Goal: Ask a question

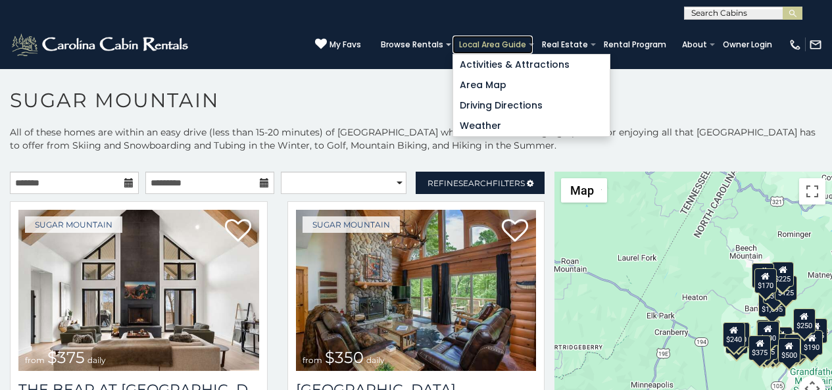
click at [510, 39] on link "Local Area Guide" at bounding box center [493, 45] width 80 height 18
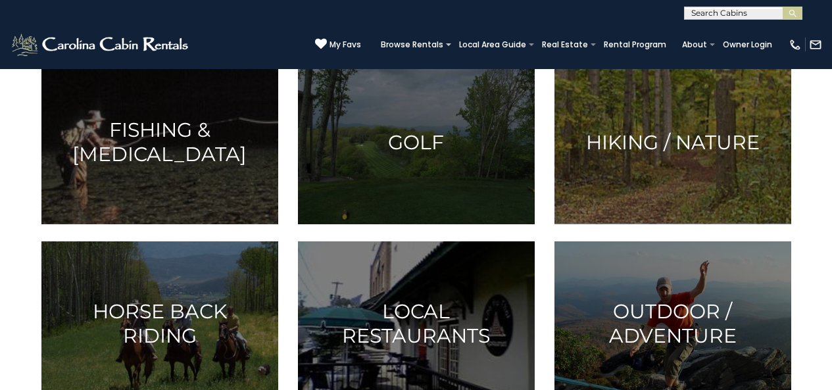
scroll to position [976, 0]
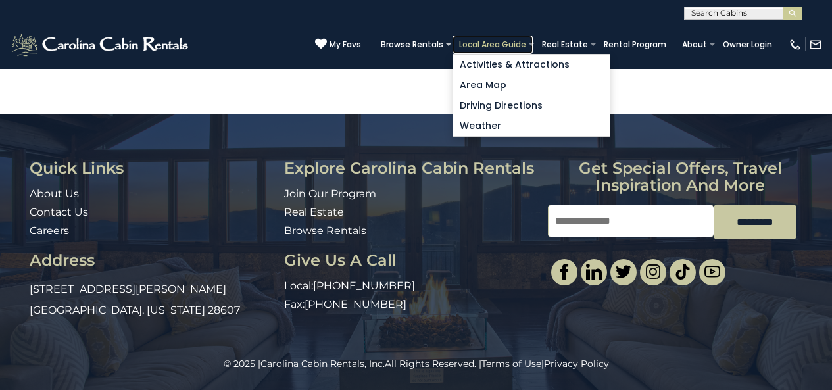
click at [508, 37] on link "Local Area Guide" at bounding box center [493, 45] width 80 height 18
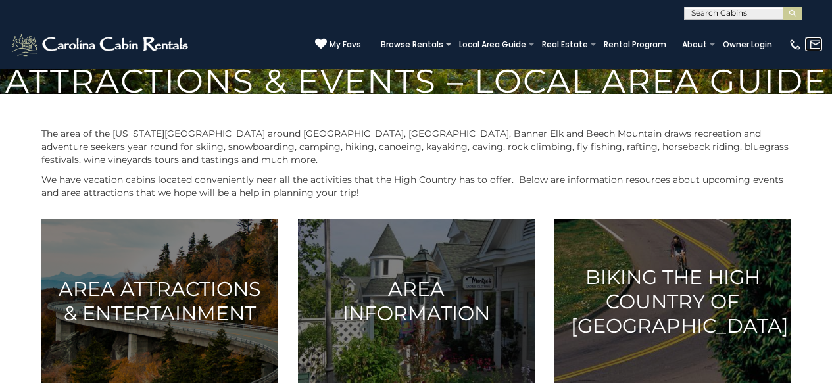
click at [806, 39] on link at bounding box center [813, 44] width 17 height 14
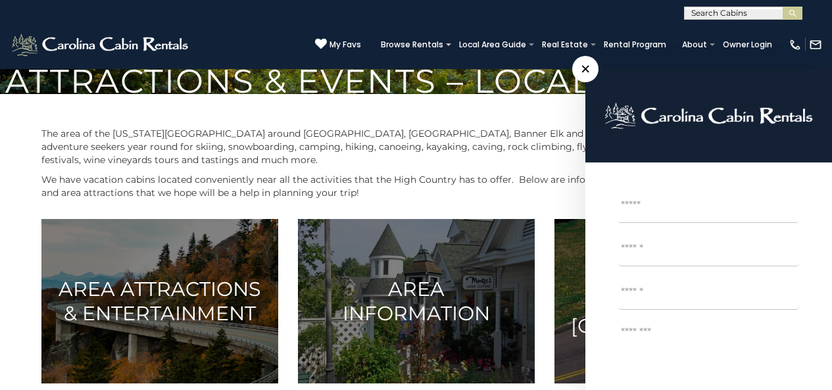
click at [651, 336] on textarea "Message *" at bounding box center [708, 372] width 181 height 105
type textarea "**"
click at [578, 199] on p "We have vacation cabins located conveniently near all the activities that the H…" at bounding box center [416, 186] width 750 height 26
